Goal: Navigation & Orientation: Understand site structure

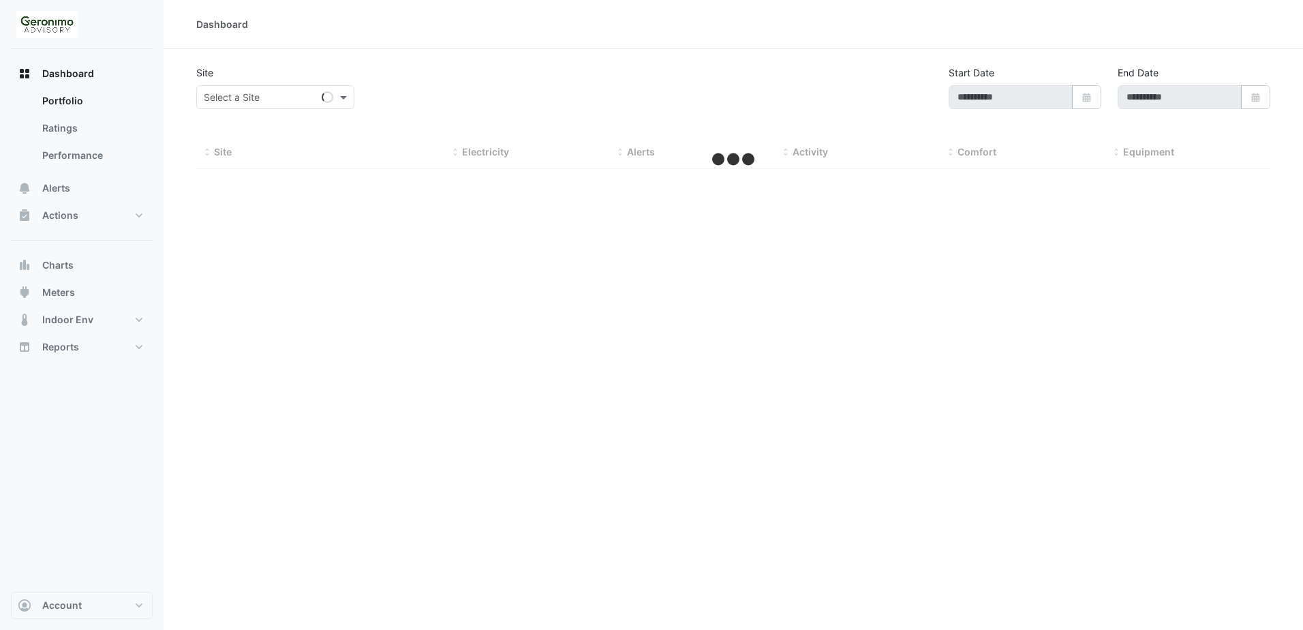
type input "**********"
select select "**"
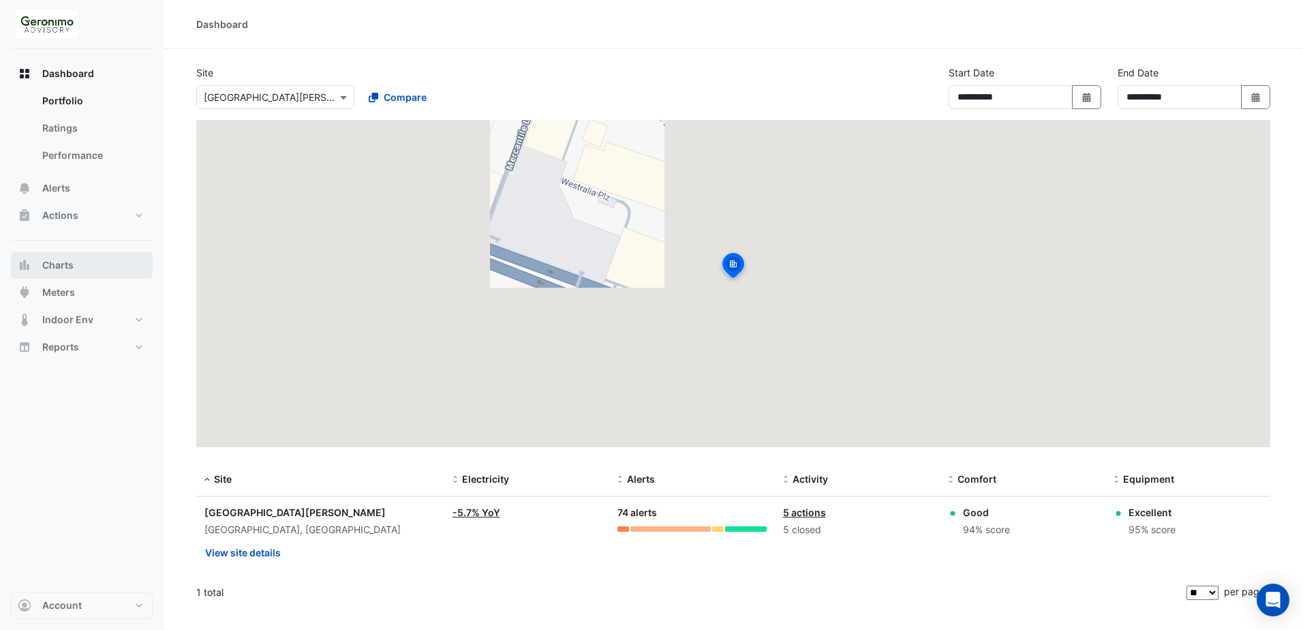
click at [75, 272] on button "Charts" at bounding box center [82, 265] width 142 height 27
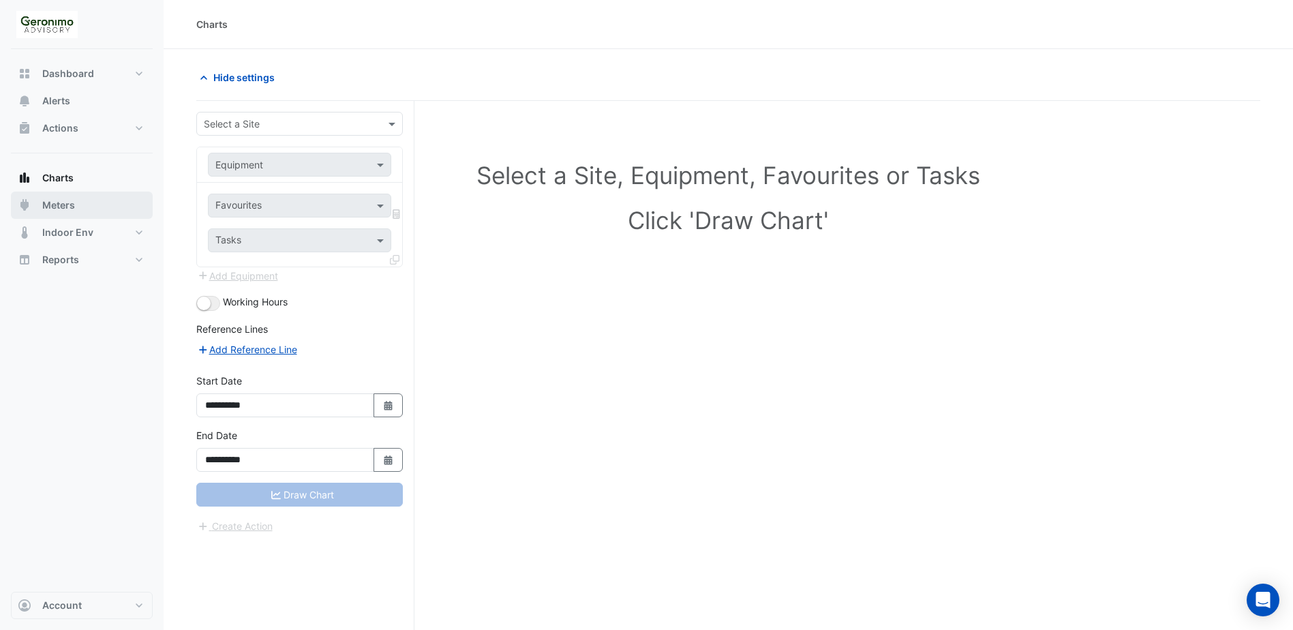
click at [64, 206] on span "Meters" at bounding box center [58, 205] width 33 height 14
